Goal: Task Accomplishment & Management: Complete application form

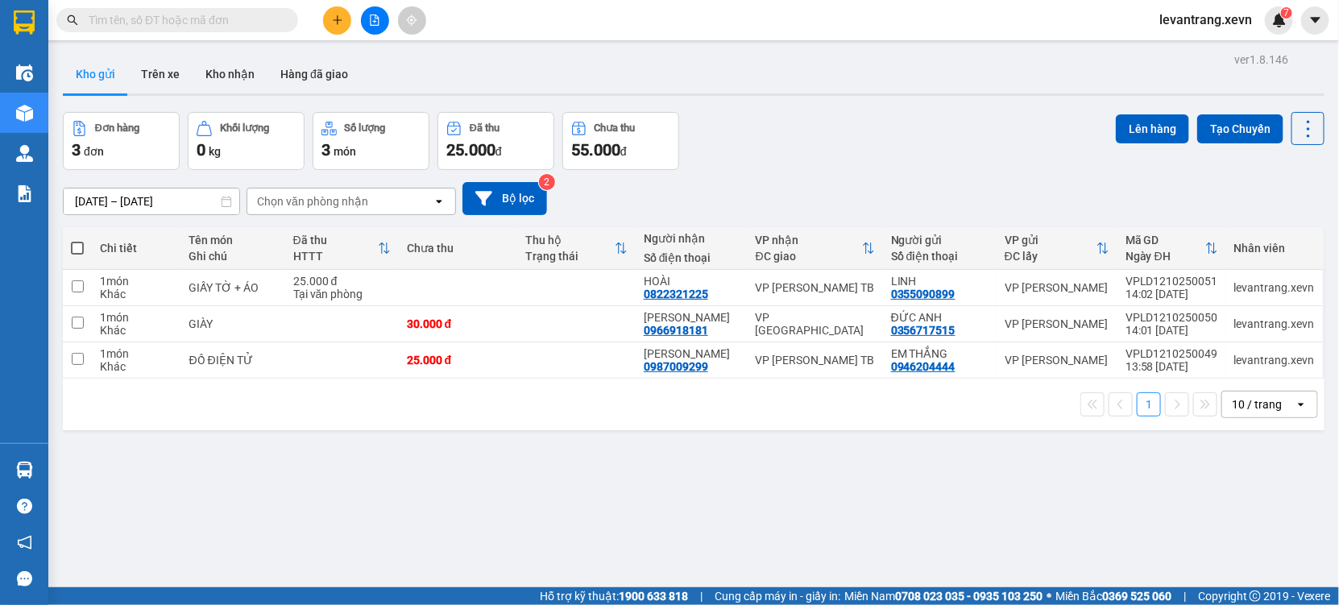
click at [162, 27] on input "text" at bounding box center [184, 20] width 190 height 18
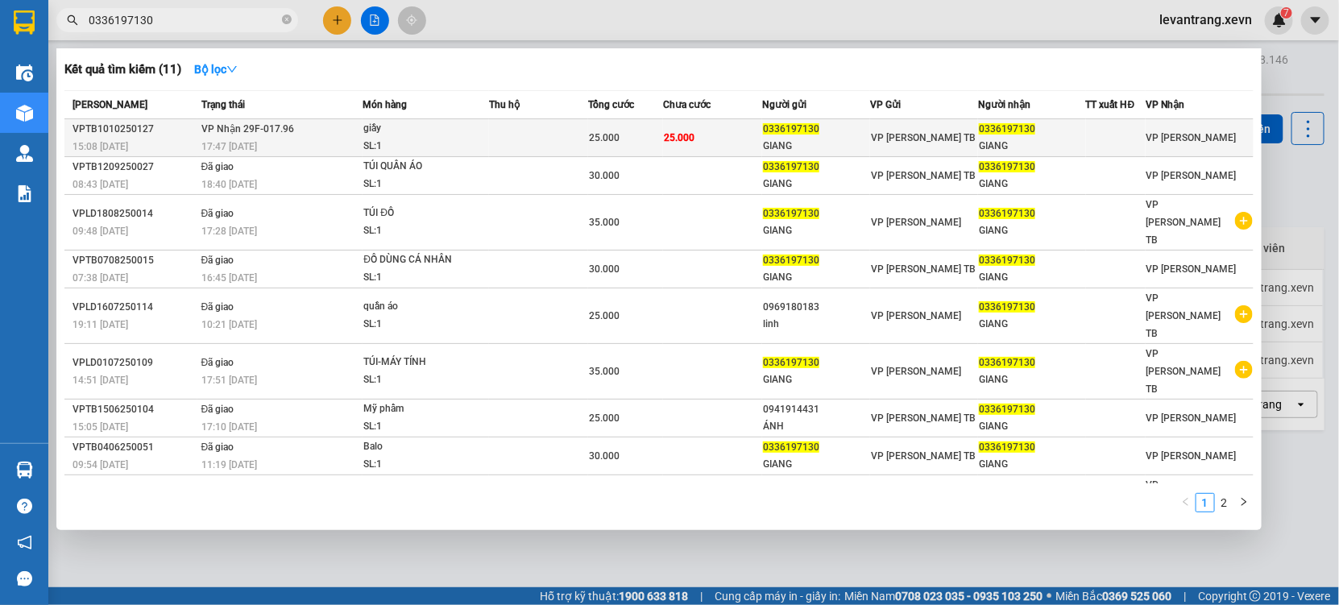
type input "0336197130"
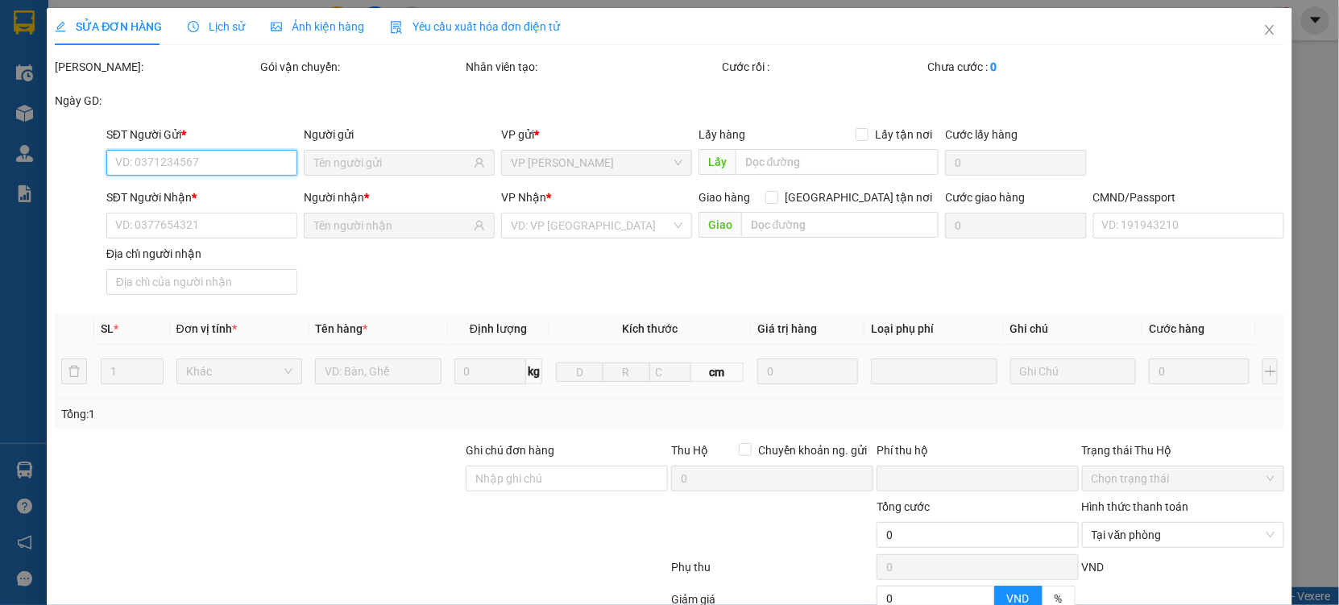
type input "0336197130"
type input "GIANG"
type input "0336197130"
type input "GIANG"
type input "034305001301 [PERSON_NAME]"
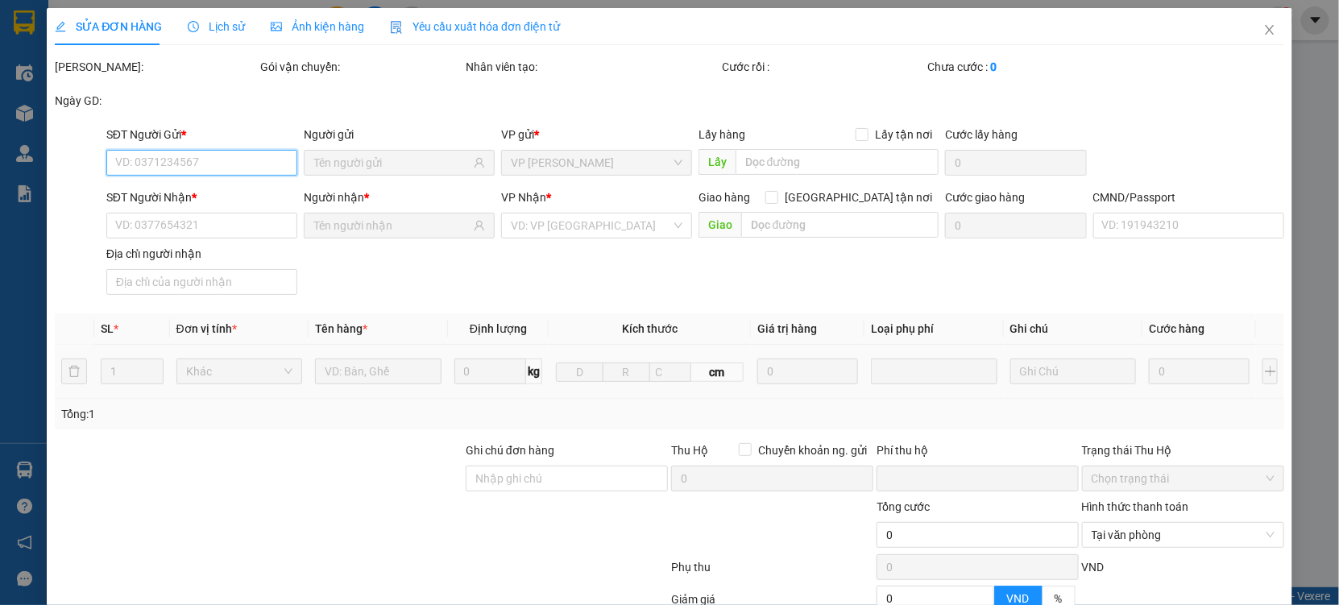
type input "0"
type input "25.000"
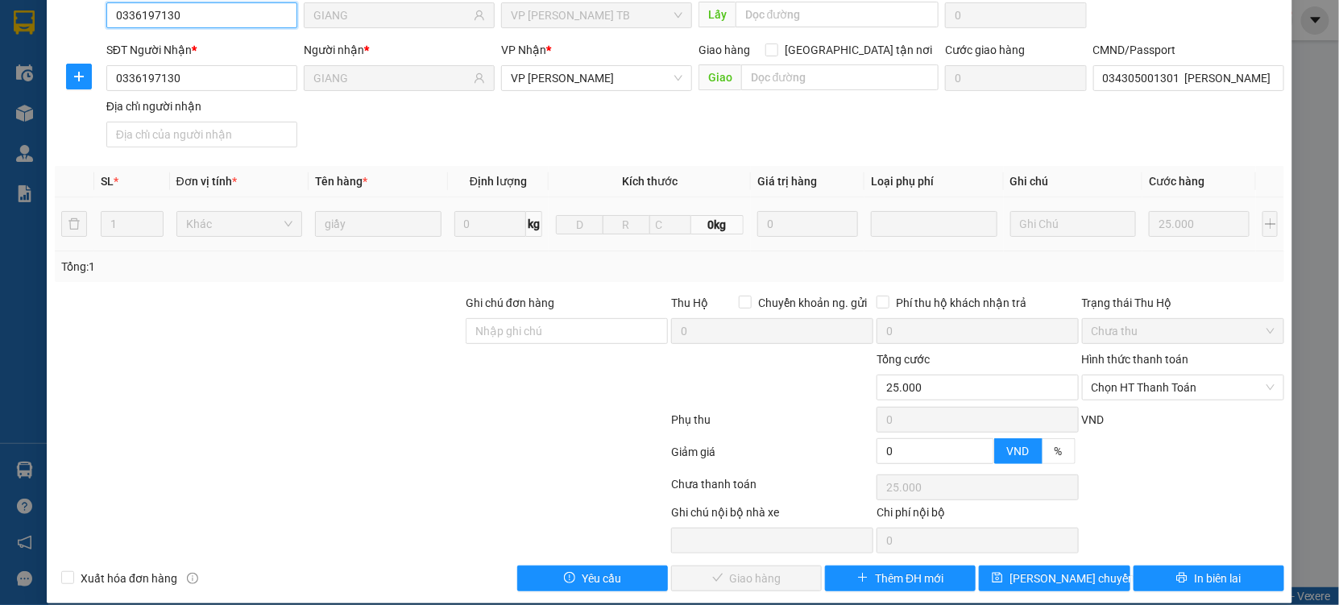
scroll to position [164, 0]
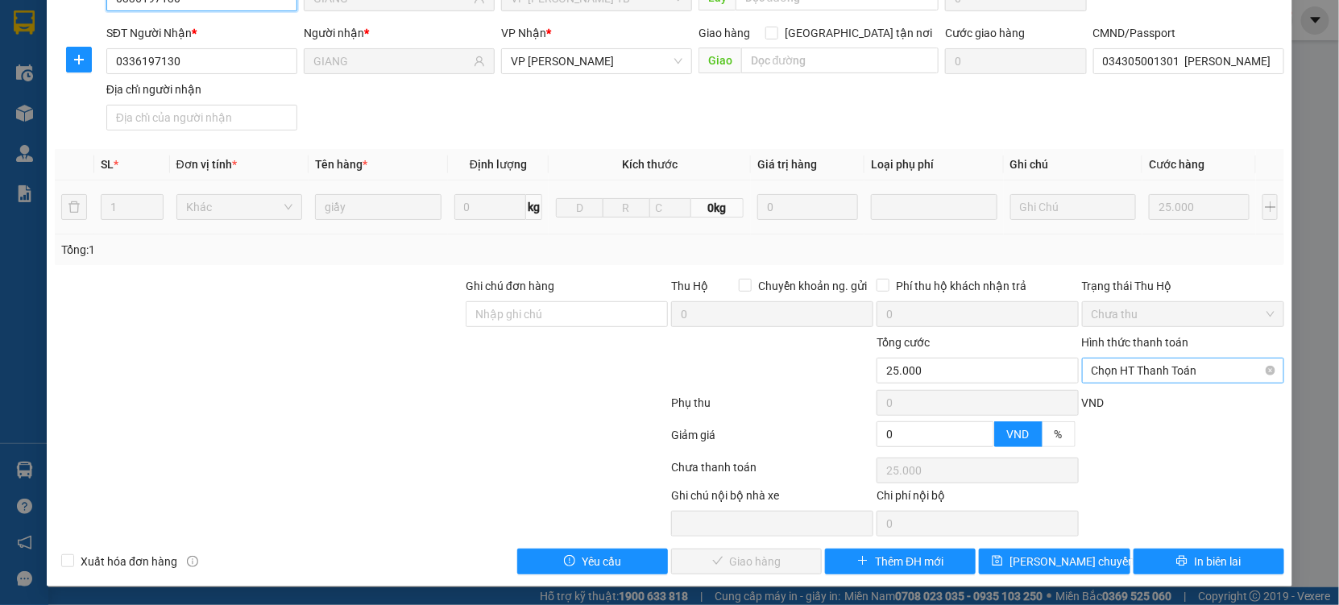
click at [1241, 367] on span "Chọn HT Thanh Toán" at bounding box center [1182, 370] width 183 height 24
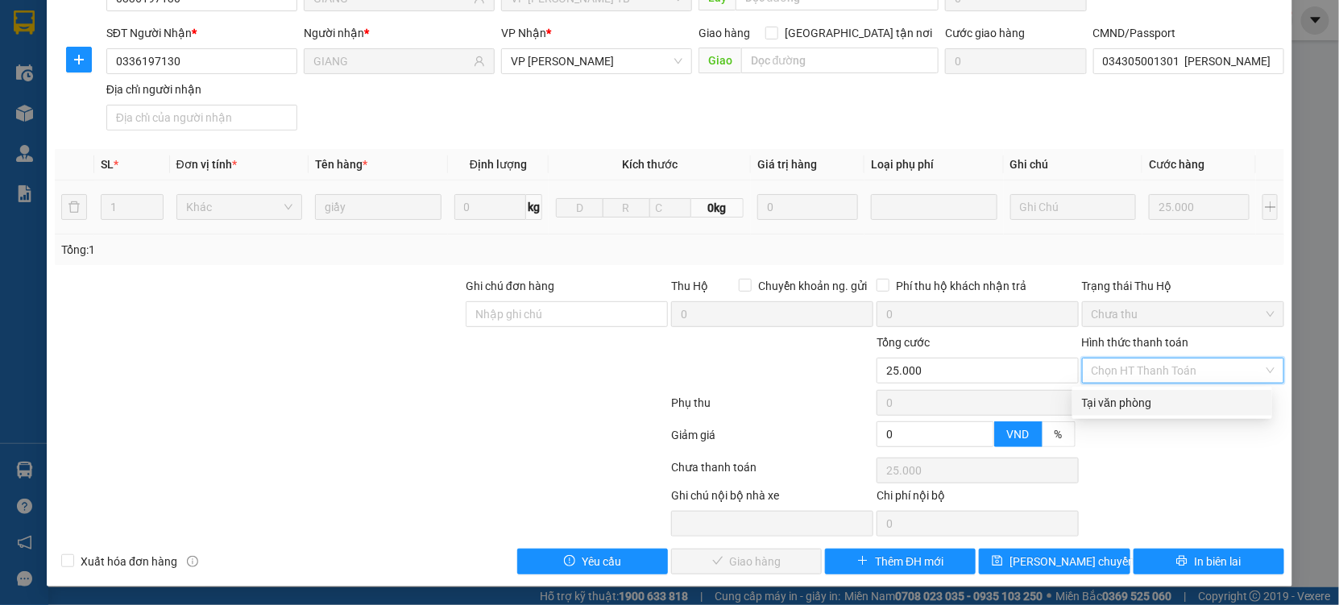
click at [1169, 404] on div "Tại văn phòng" at bounding box center [1172, 403] width 180 height 18
type input "0"
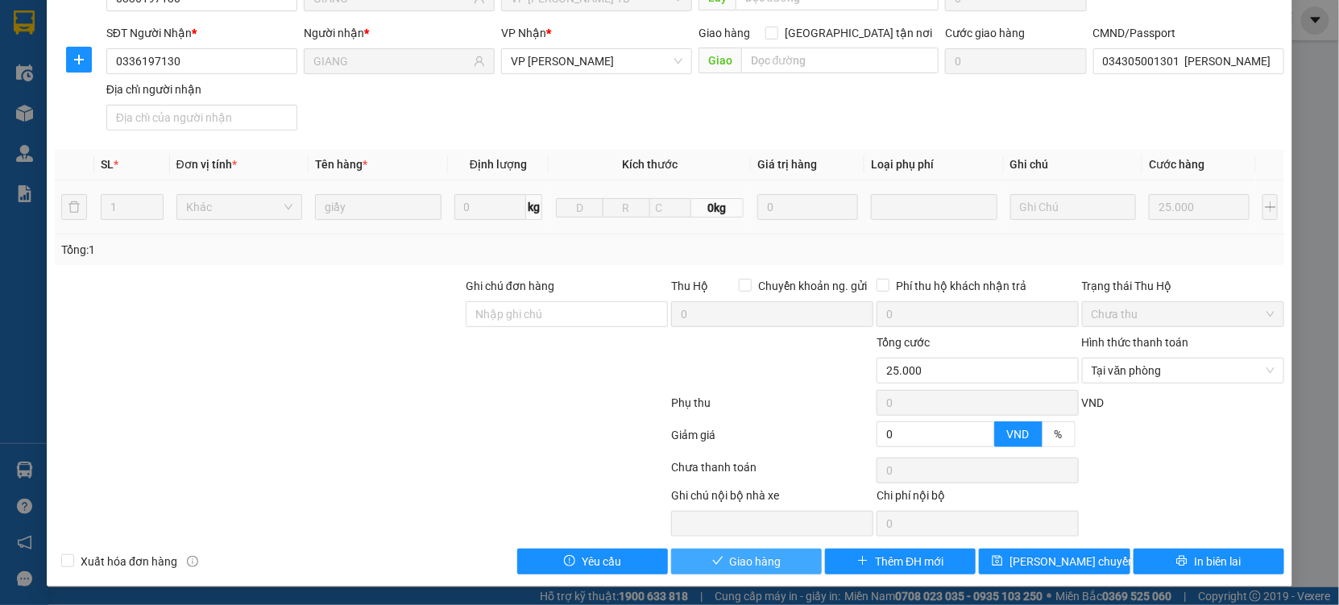
click at [762, 563] on span "Giao hàng" at bounding box center [756, 561] width 52 height 18
